Goal: Task Accomplishment & Management: Manage account settings

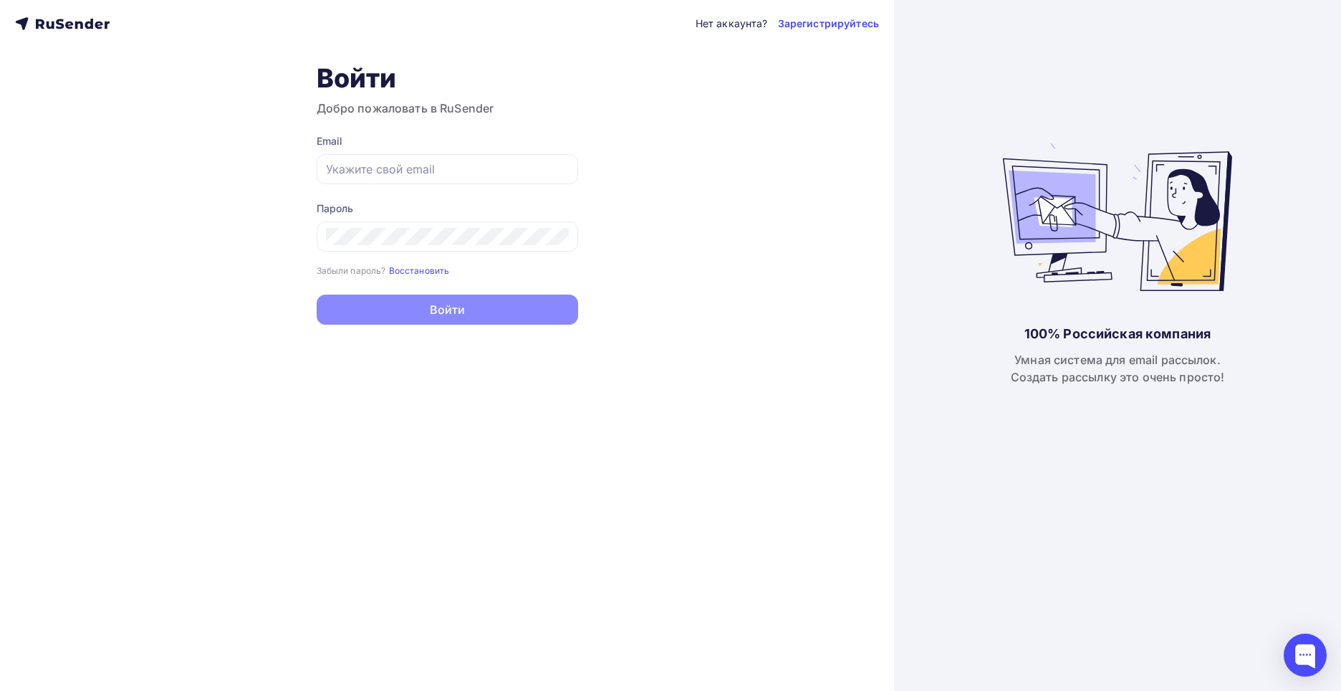
type input "[EMAIL_ADDRESS][DOMAIN_NAME]"
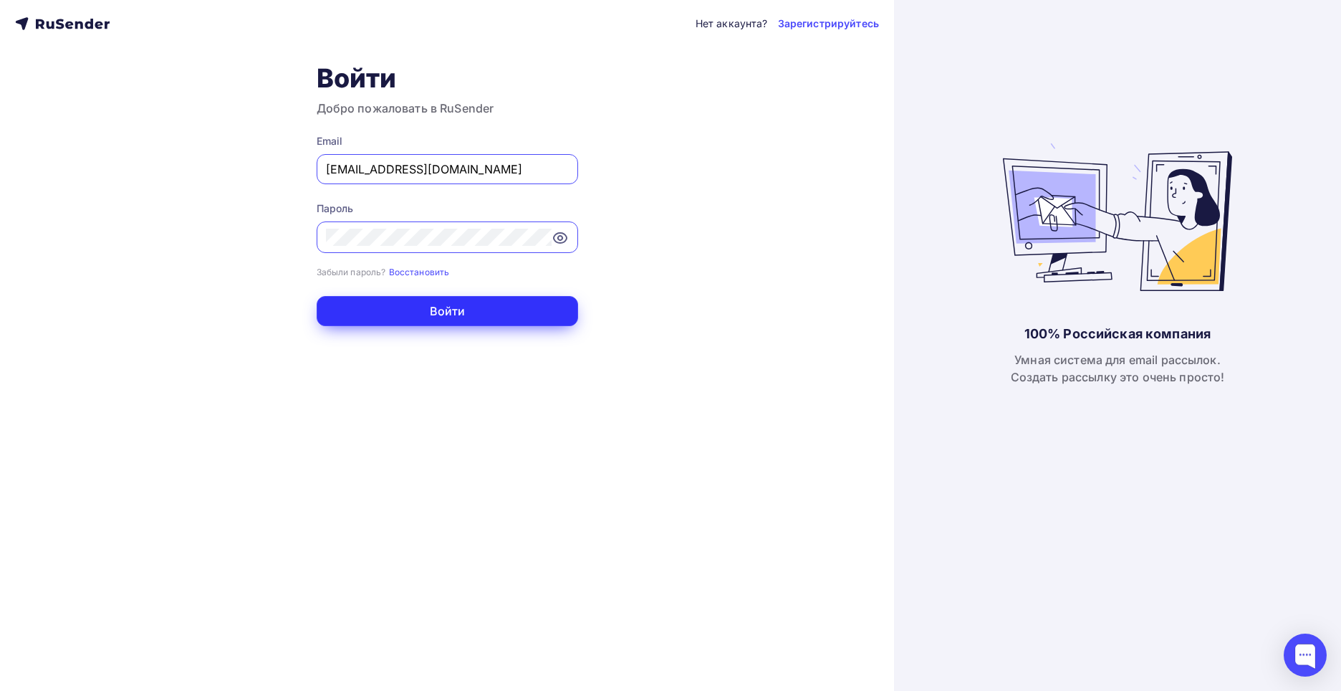
click at [456, 309] on button "Войти" at bounding box center [447, 311] width 261 height 30
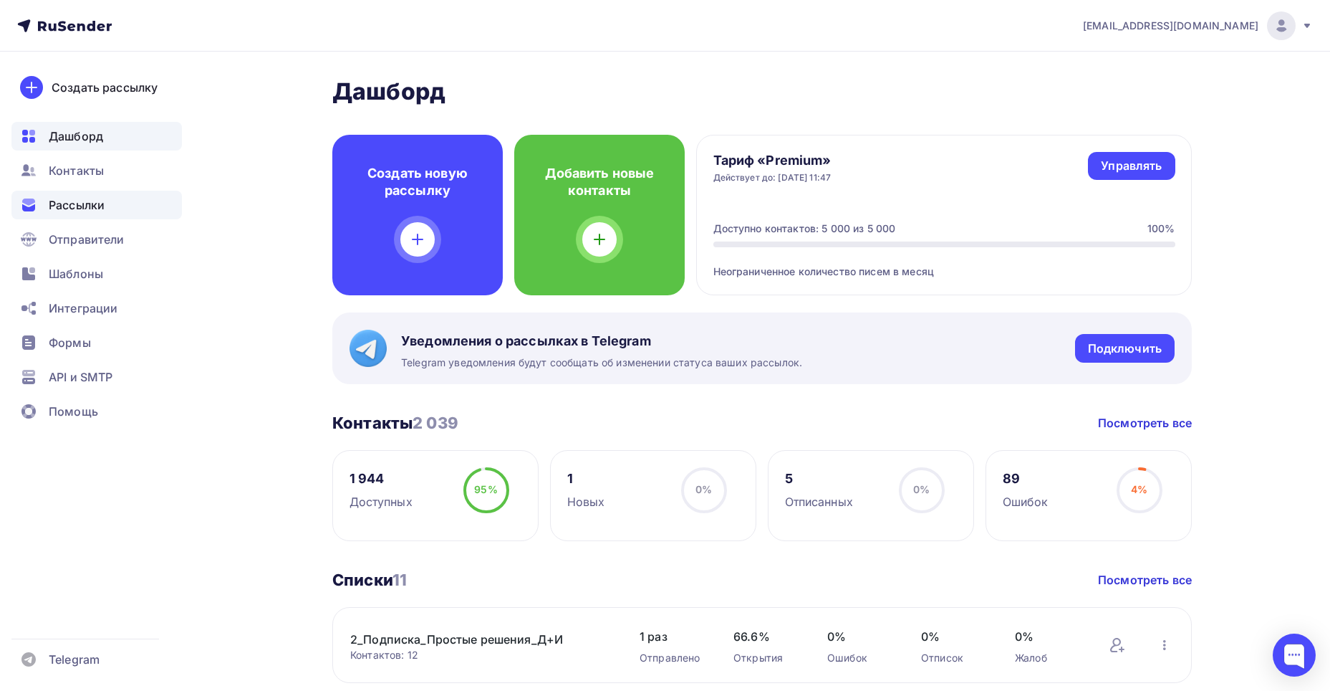
click at [74, 208] on span "Рассылки" at bounding box center [77, 204] width 56 height 17
